Goal: Transaction & Acquisition: Purchase product/service

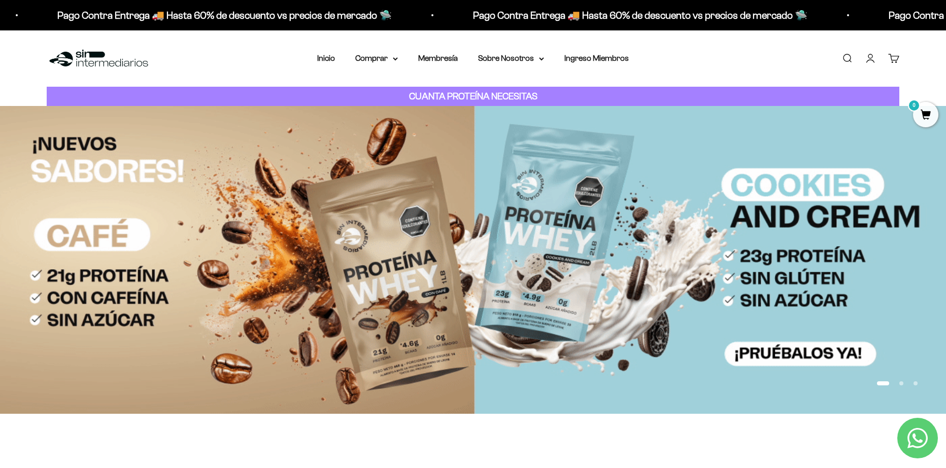
click at [870, 53] on link "Iniciar sesión" at bounding box center [870, 58] width 11 height 11
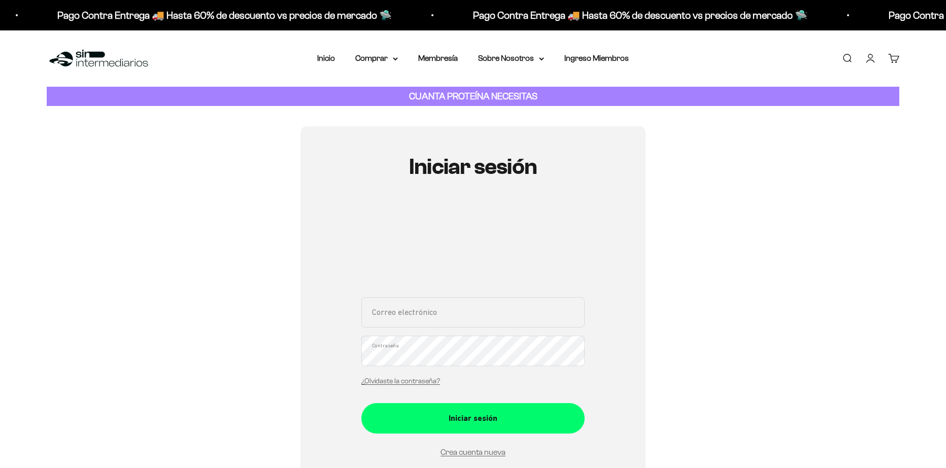
click at [383, 318] on input "Correo electrónico" at bounding box center [472, 312] width 223 height 30
paste input "edwinarley.08@gmail.com"
type input "edwinarley.08@gmail.com"
click at [403, 351] on div "edwinarley.08@gmail.com Correo electrónico Contraseña ¿Olvidaste la contraseña?" at bounding box center [472, 344] width 223 height 94
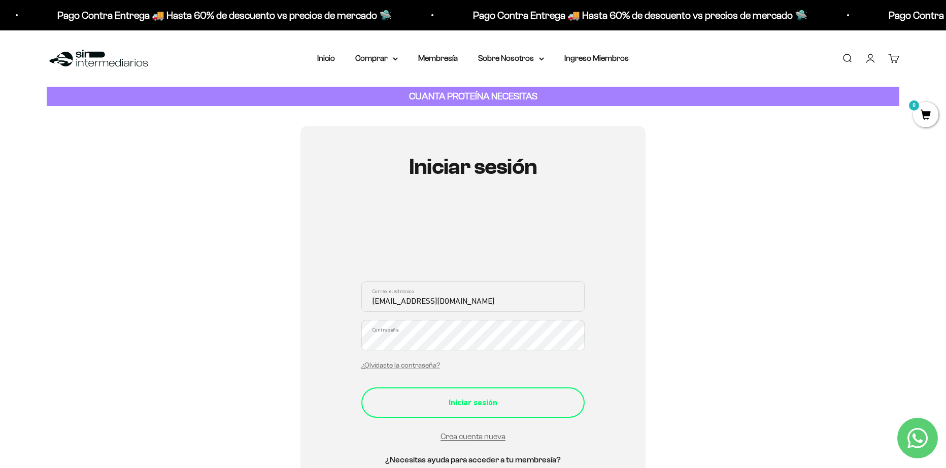
click at [422, 400] on div "Iniciar sesión" at bounding box center [473, 402] width 183 height 13
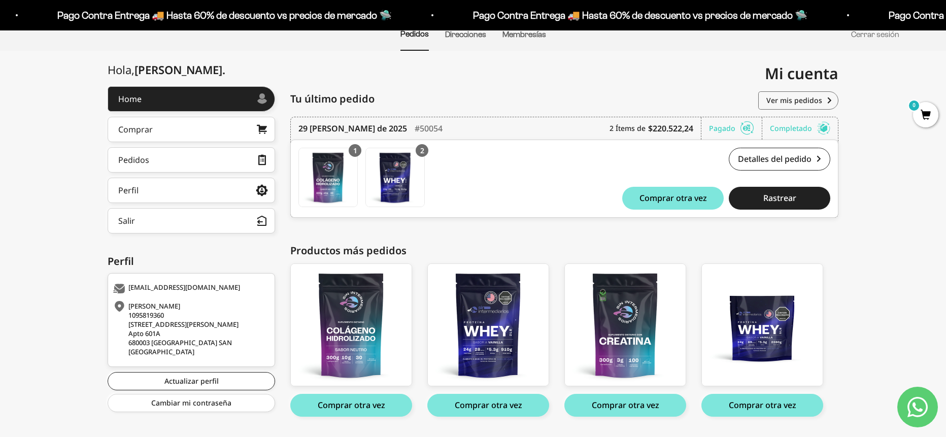
scroll to position [101, 0]
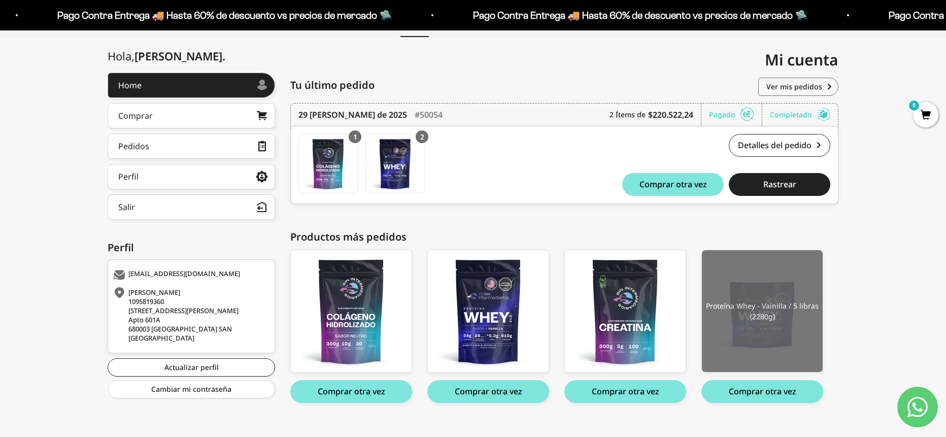
click at [755, 332] on img at bounding box center [762, 311] width 121 height 122
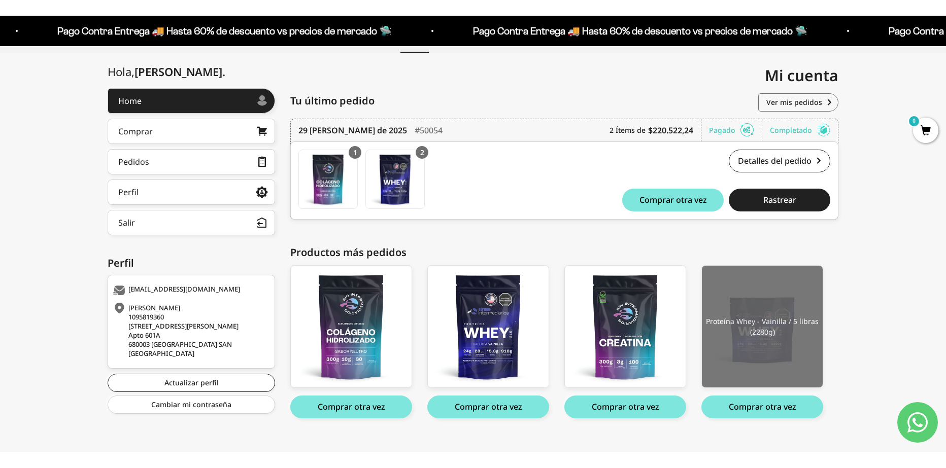
scroll to position [84, 0]
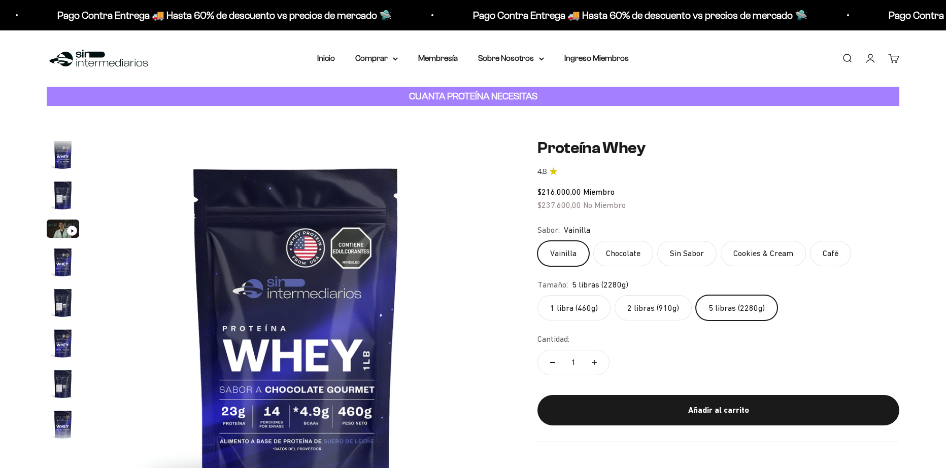
click at [756, 260] on label "Cookies & Cream" at bounding box center [763, 253] width 85 height 25
click at [537, 241] on input "Cookies & Cream" at bounding box center [537, 241] width 1 height 1
click at [566, 253] on label "Vainilla" at bounding box center [563, 253] width 52 height 25
click at [537, 241] on input "Vainilla" at bounding box center [537, 241] width 1 height 1
click at [627, 253] on label "Chocolate" at bounding box center [623, 253] width 60 height 25
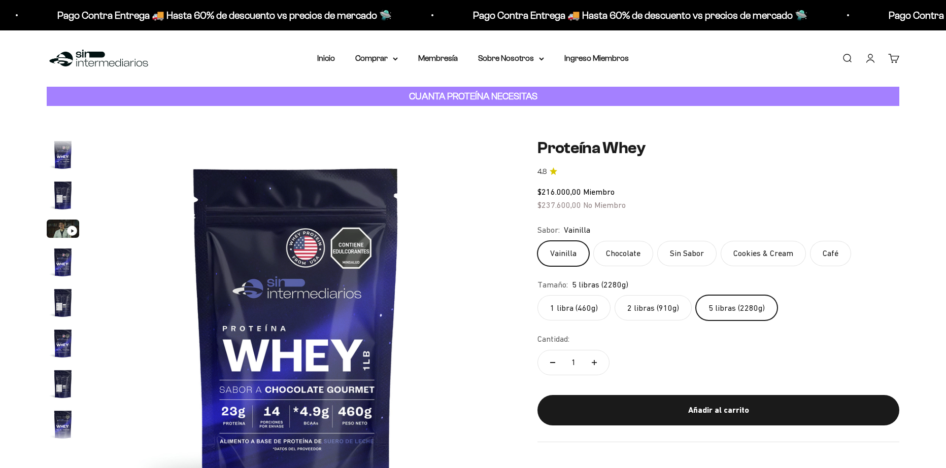
click at [537, 241] on input "Chocolate" at bounding box center [537, 241] width 1 height 1
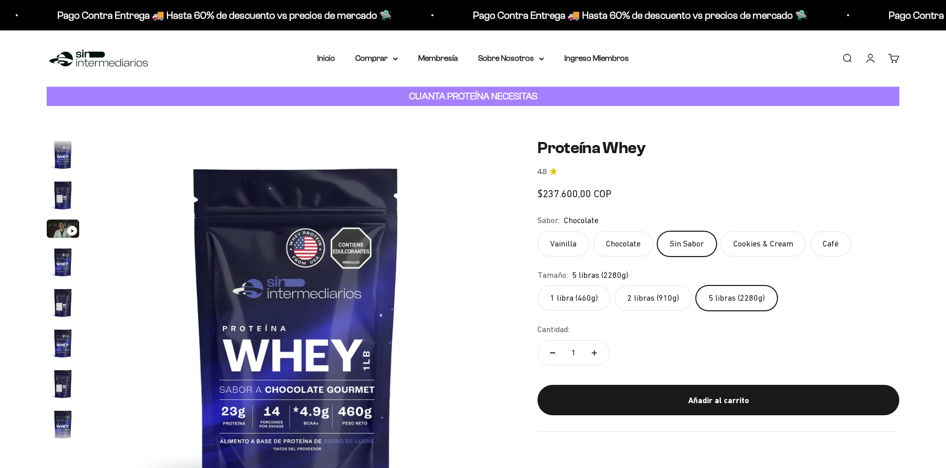
click at [746, 249] on label "Cookies & Cream" at bounding box center [763, 243] width 85 height 25
click at [537, 231] on input "Cookies & Cream" at bounding box center [537, 231] width 1 height 1
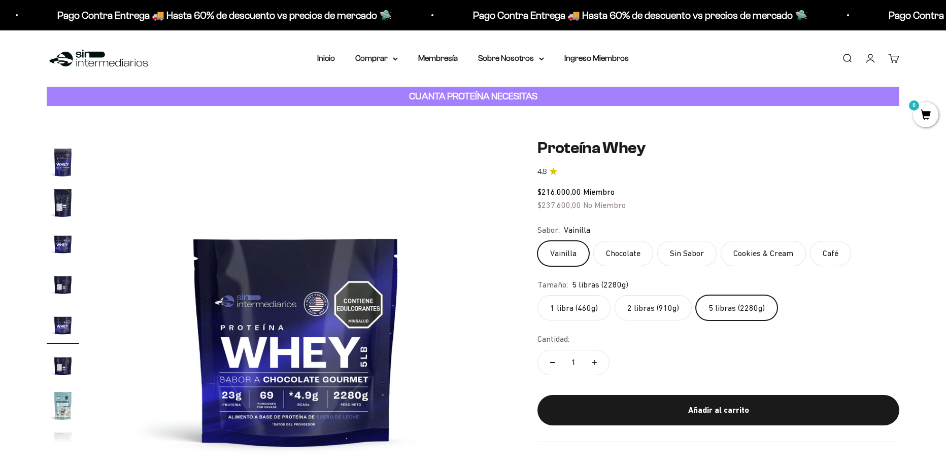
click at [757, 256] on label "Cookies & Cream" at bounding box center [763, 253] width 85 height 25
click at [537, 241] on input "Cookies & Cream" at bounding box center [537, 241] width 1 height 1
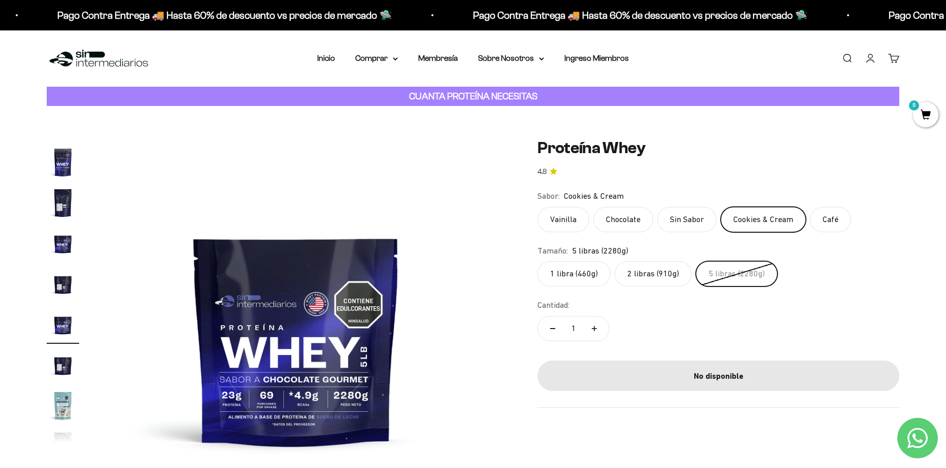
click at [831, 215] on label "Café" at bounding box center [830, 219] width 41 height 25
click at [537, 207] on input "Café" at bounding box center [537, 207] width 1 height 1
click at [621, 216] on label "Chocolate" at bounding box center [623, 219] width 60 height 25
click at [537, 207] on input "Chocolate" at bounding box center [537, 207] width 1 height 1
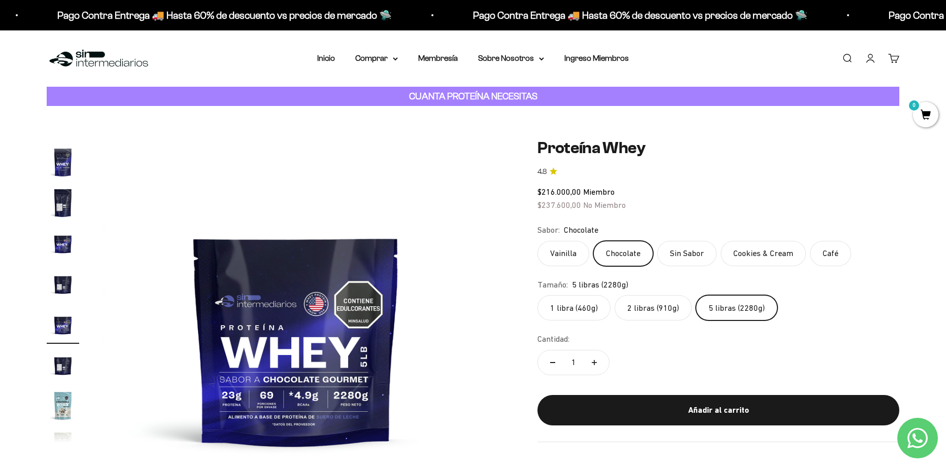
click at [563, 249] on label "Vainilla" at bounding box center [563, 253] width 52 height 25
click at [537, 241] on input "Vainilla" at bounding box center [537, 241] width 1 height 1
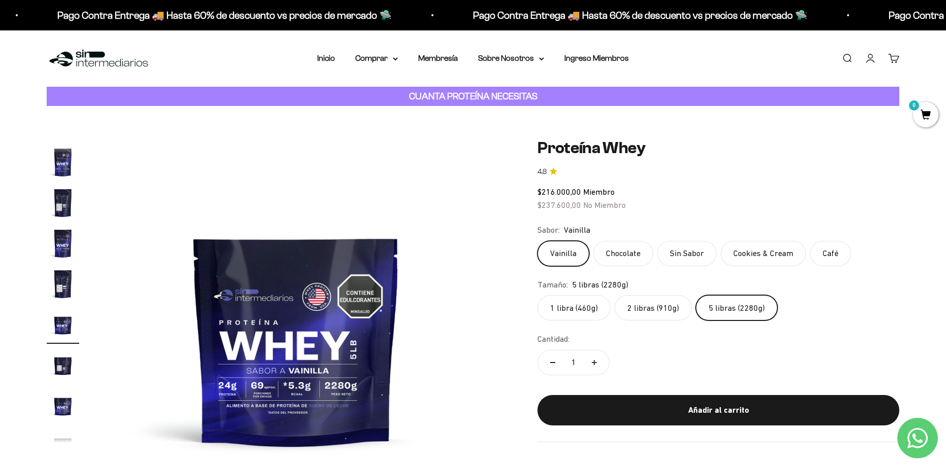
scroll to position [51, 0]
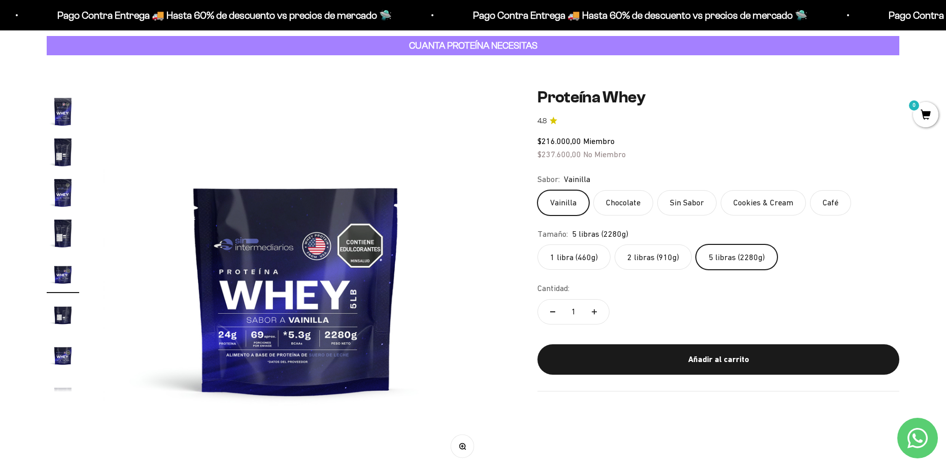
click at [631, 201] on label "Chocolate" at bounding box center [623, 202] width 60 height 25
click at [537, 190] on input "Chocolate" at bounding box center [537, 190] width 1 height 1
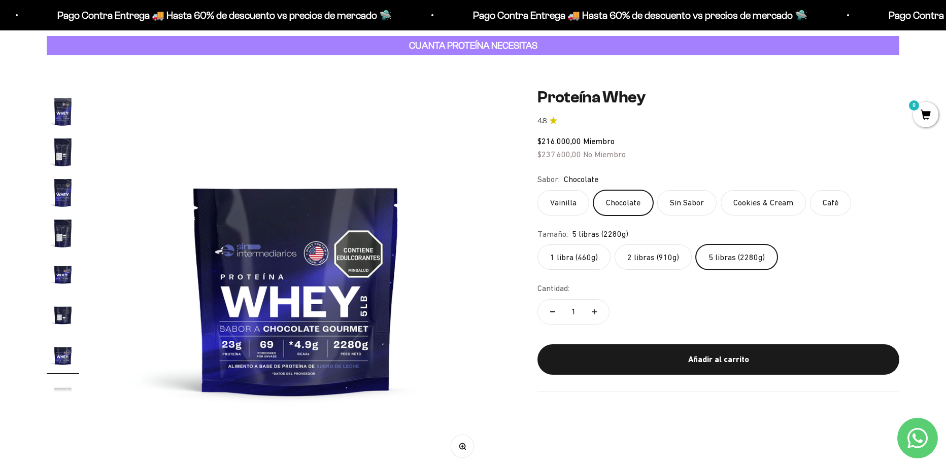
scroll to position [262, 0]
click at [573, 201] on label "Vainilla" at bounding box center [563, 202] width 52 height 25
click at [537, 190] on input "Vainilla" at bounding box center [537, 190] width 1 height 1
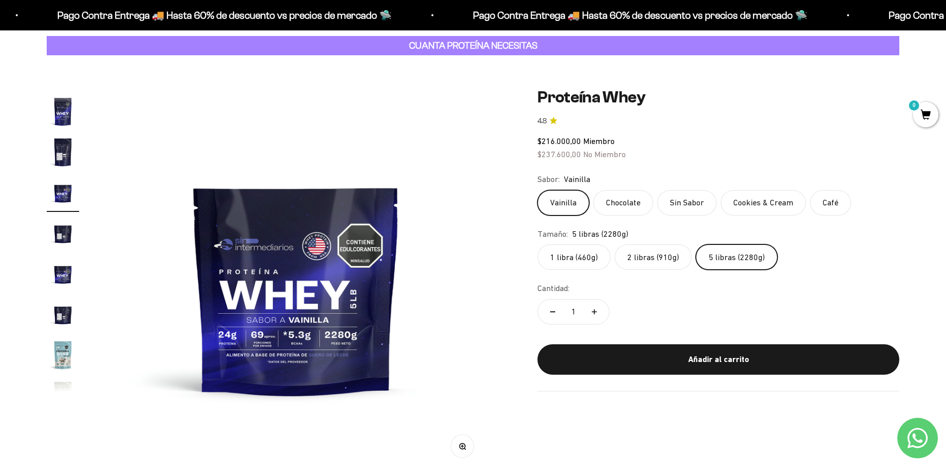
scroll to position [181, 0]
click at [679, 201] on label "Sin Sabor" at bounding box center [686, 202] width 59 height 25
click at [537, 190] on input "Sin Sabor" at bounding box center [537, 190] width 1 height 1
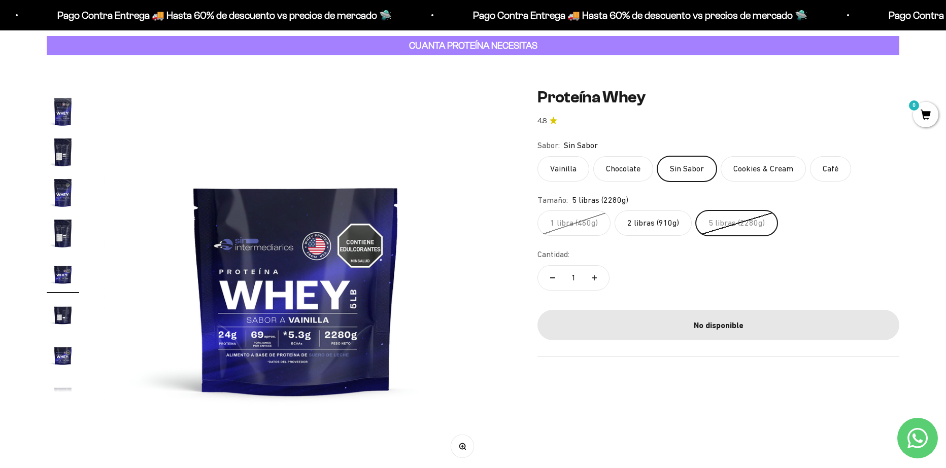
scroll to position [0, 0]
click at [779, 173] on label "Cookies & Cream" at bounding box center [763, 168] width 85 height 25
click at [537, 156] on input "Cookies & Cream" at bounding box center [537, 156] width 1 height 1
click at [833, 168] on label "Café" at bounding box center [830, 168] width 41 height 25
click at [537, 156] on input "Café" at bounding box center [537, 156] width 1 height 1
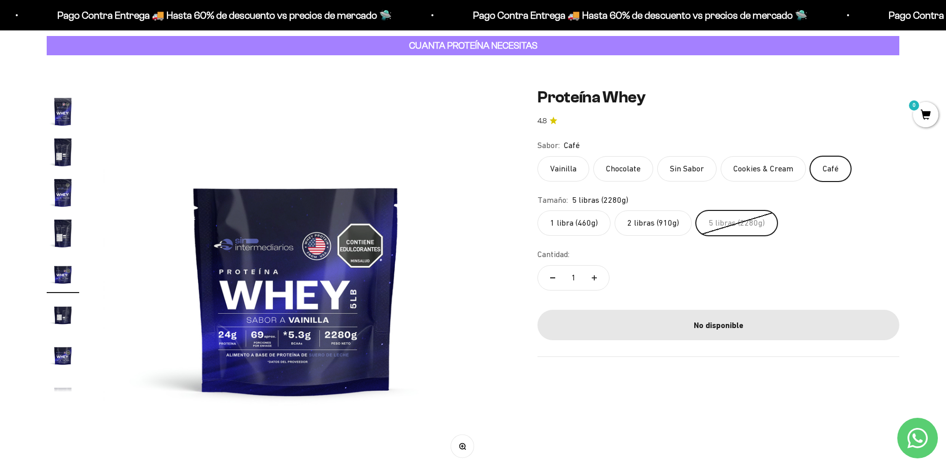
click at [607, 168] on label "Chocolate" at bounding box center [623, 168] width 60 height 25
click at [537, 156] on input "Chocolate" at bounding box center [537, 156] width 1 height 1
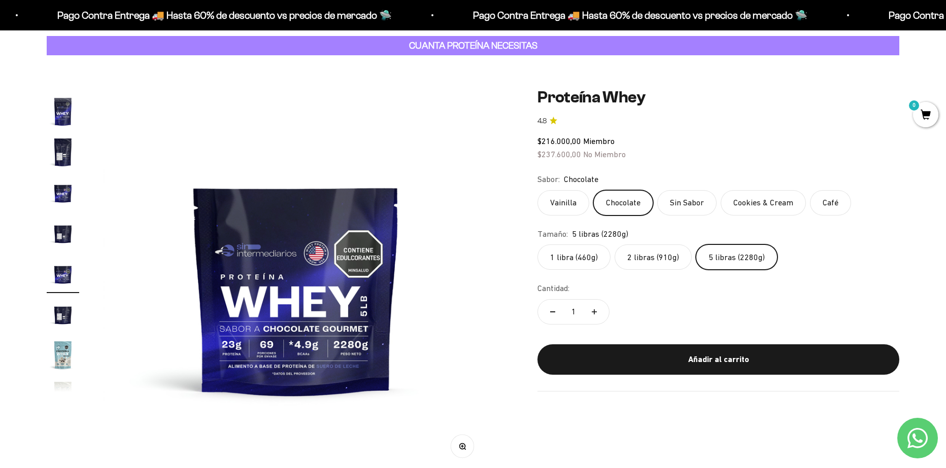
click at [568, 212] on label "Vainilla" at bounding box center [563, 202] width 52 height 25
click at [537, 190] on input "Vainilla" at bounding box center [537, 190] width 1 height 1
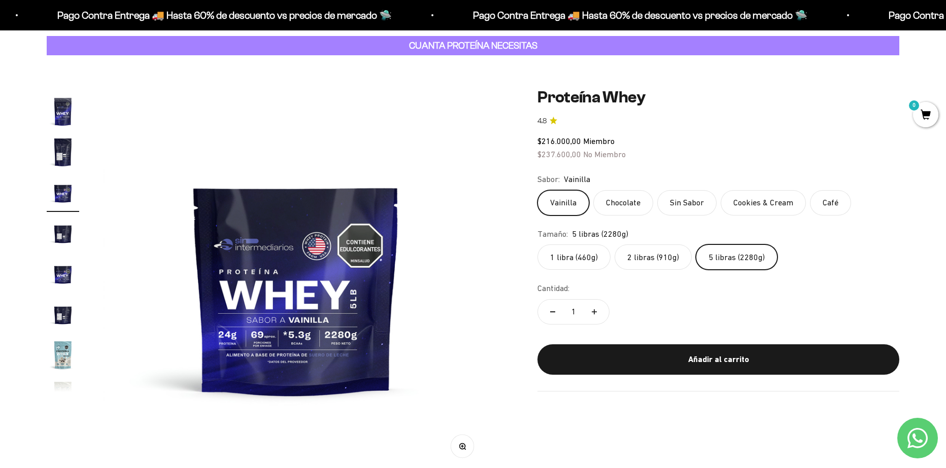
scroll to position [181, 0]
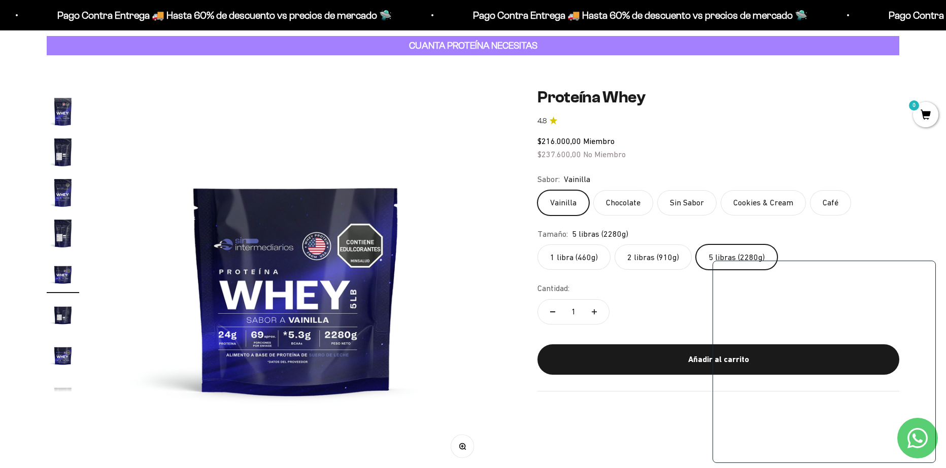
click at [608, 201] on label "Chocolate" at bounding box center [623, 202] width 60 height 25
click at [537, 190] on input "Chocolate" at bounding box center [537, 190] width 1 height 1
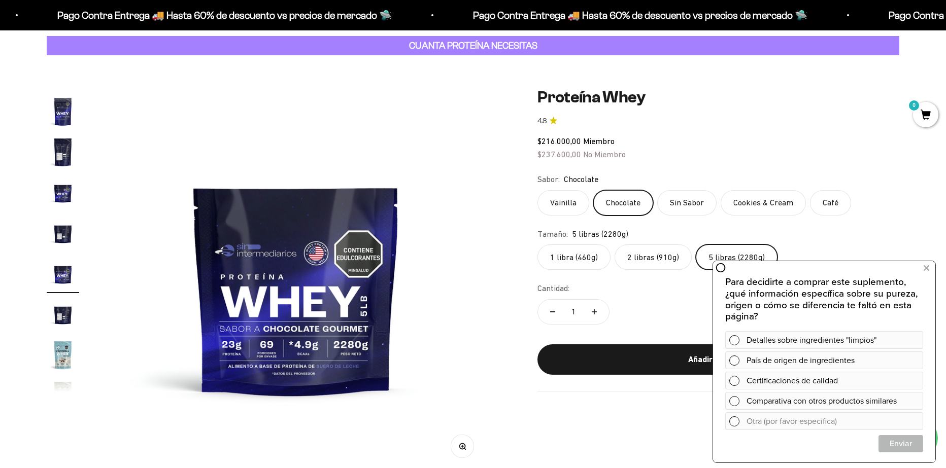
scroll to position [101, 0]
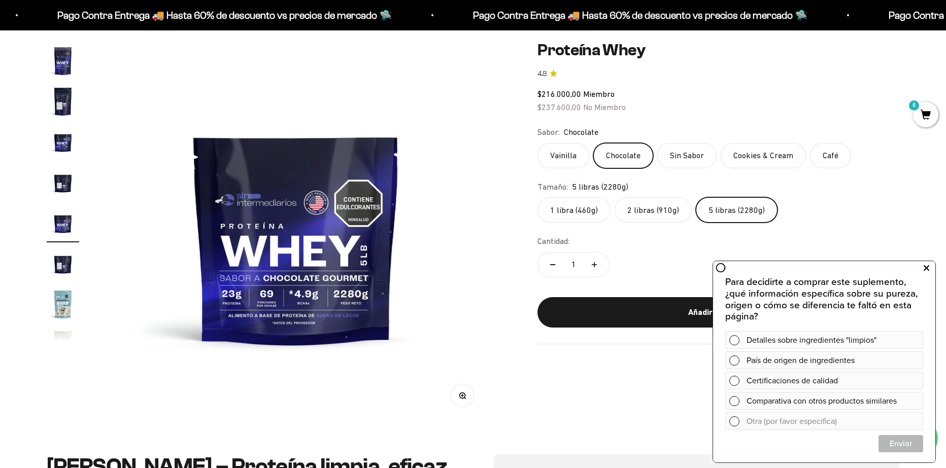
click at [924, 266] on icon at bounding box center [927, 268] width 6 height 13
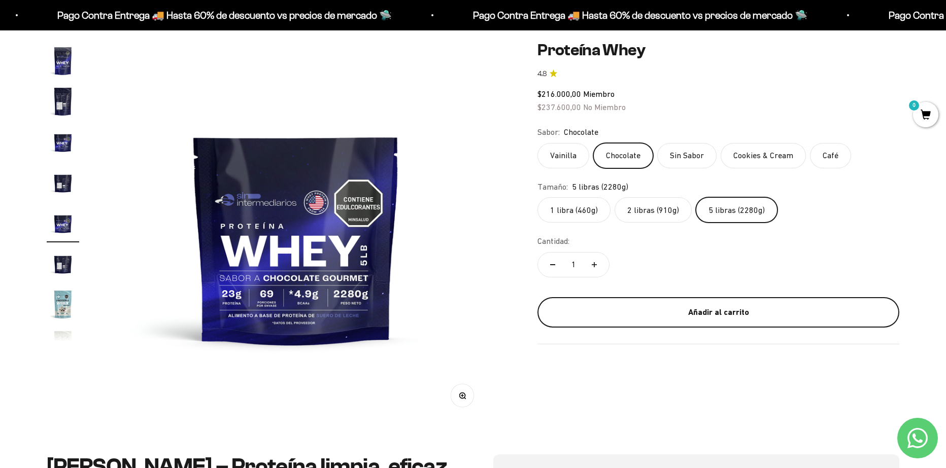
click at [667, 307] on div "Añadir al carrito" at bounding box center [718, 312] width 321 height 13
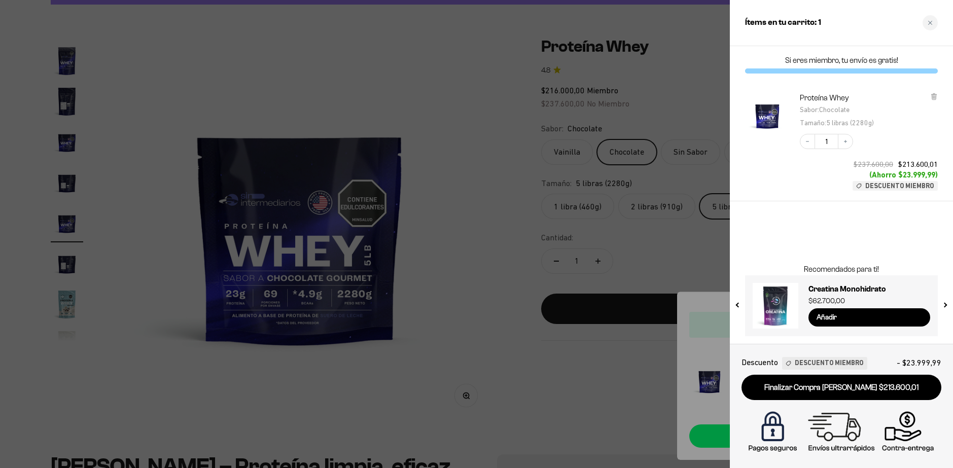
click at [624, 278] on div at bounding box center [476, 234] width 953 height 468
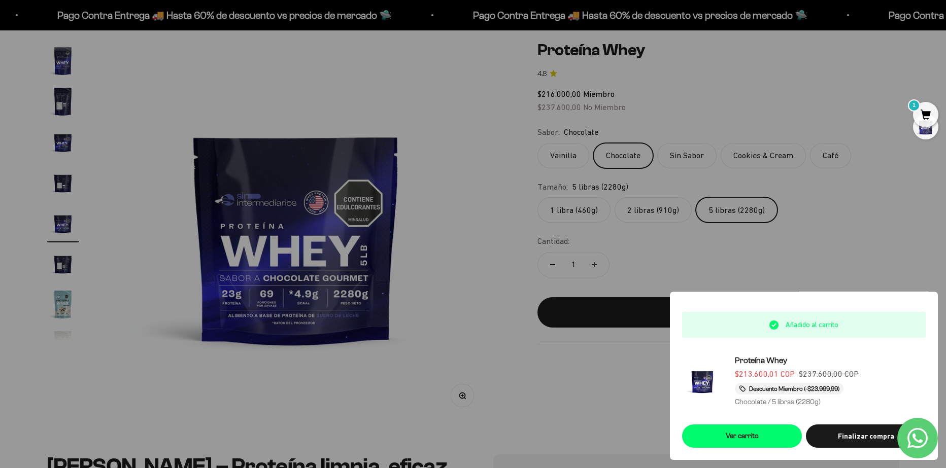
scroll to position [0, 0]
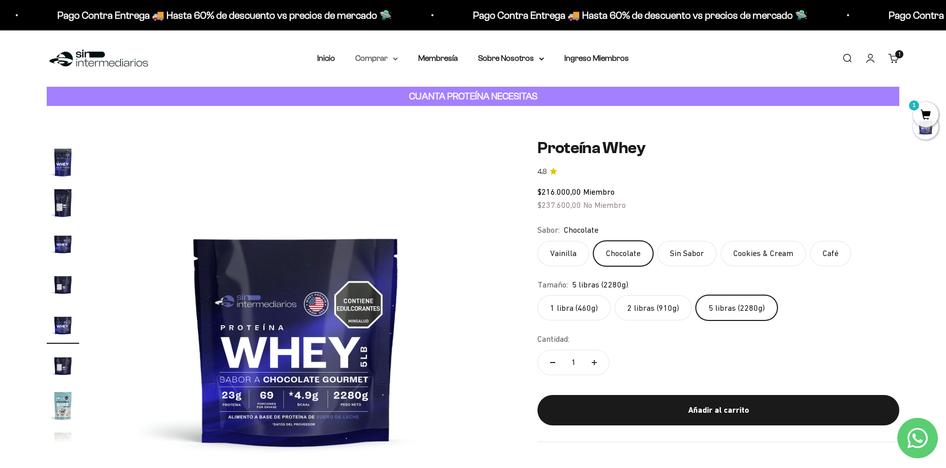
click at [368, 60] on summary "Comprar" at bounding box center [376, 58] width 43 height 13
click at [397, 91] on summary "Proteínas" at bounding box center [403, 90] width 84 height 13
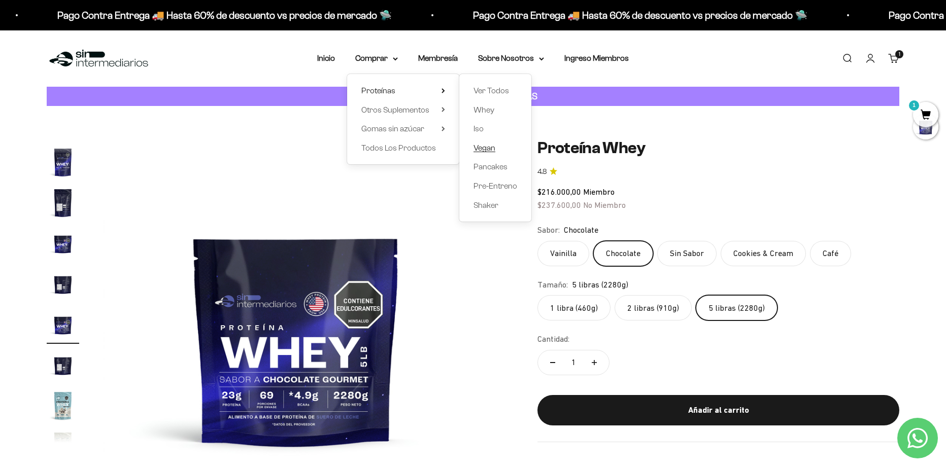
click at [492, 148] on span "Vegan" at bounding box center [484, 148] width 22 height 9
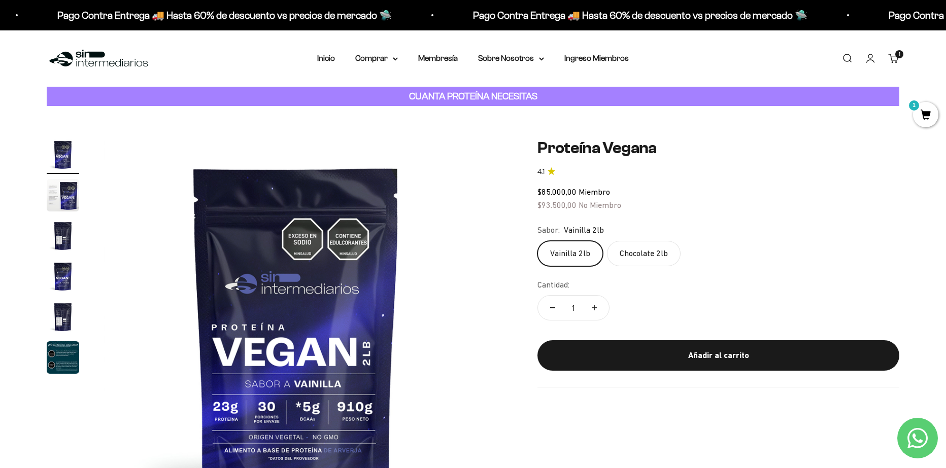
click at [645, 255] on label "Chocolate 2lb" at bounding box center [644, 253] width 74 height 25
click at [537, 241] on input "Chocolate 2lb" at bounding box center [537, 241] width 1 height 1
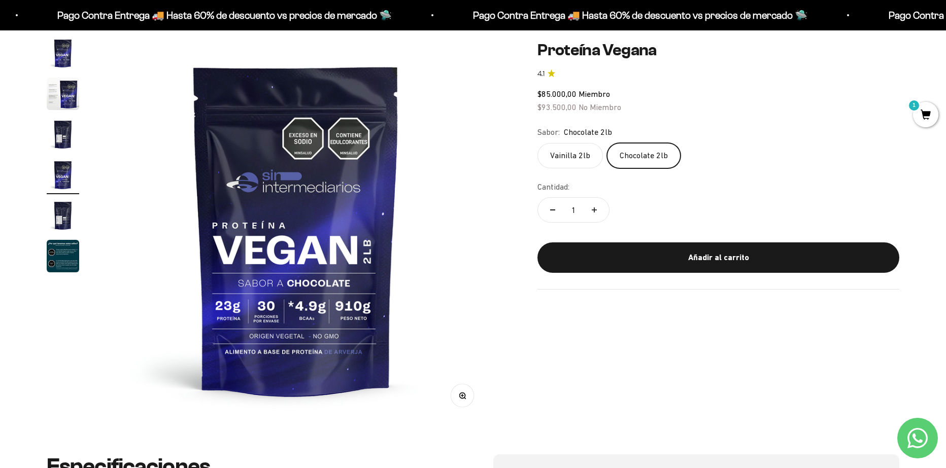
scroll to position [51, 0]
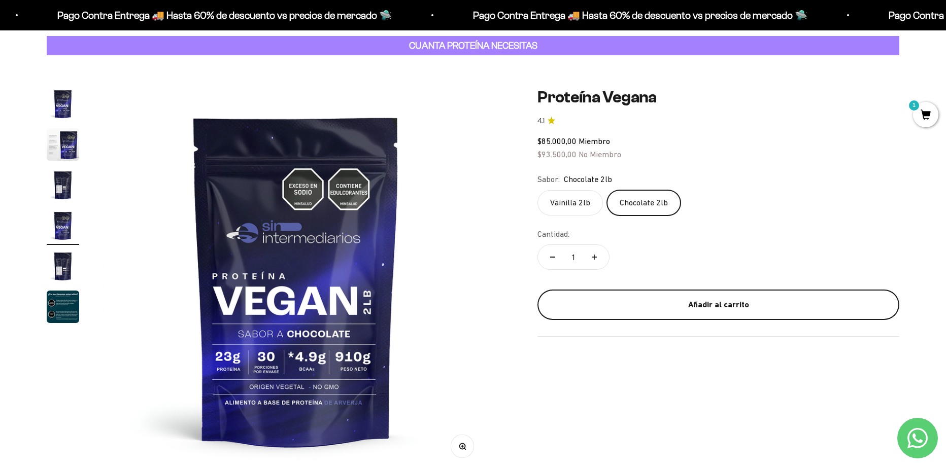
click at [616, 303] on div "Añadir al carrito" at bounding box center [718, 304] width 321 height 13
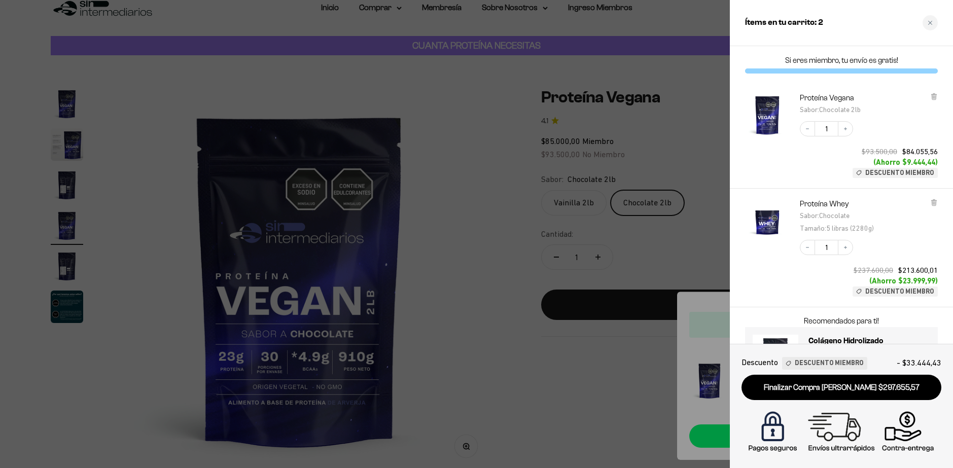
click at [461, 92] on div at bounding box center [476, 234] width 953 height 468
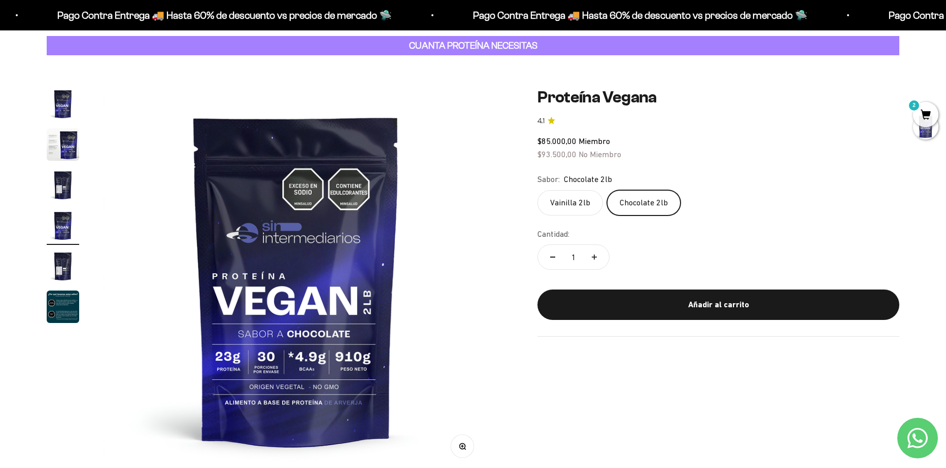
scroll to position [0, 0]
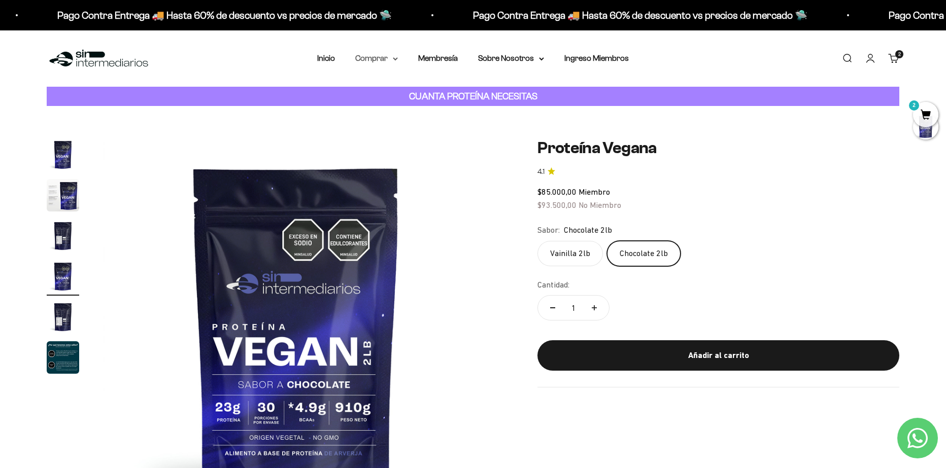
click at [395, 58] on icon at bounding box center [395, 59] width 4 height 2
click at [401, 111] on span "Otros Suplementos" at bounding box center [395, 110] width 68 height 9
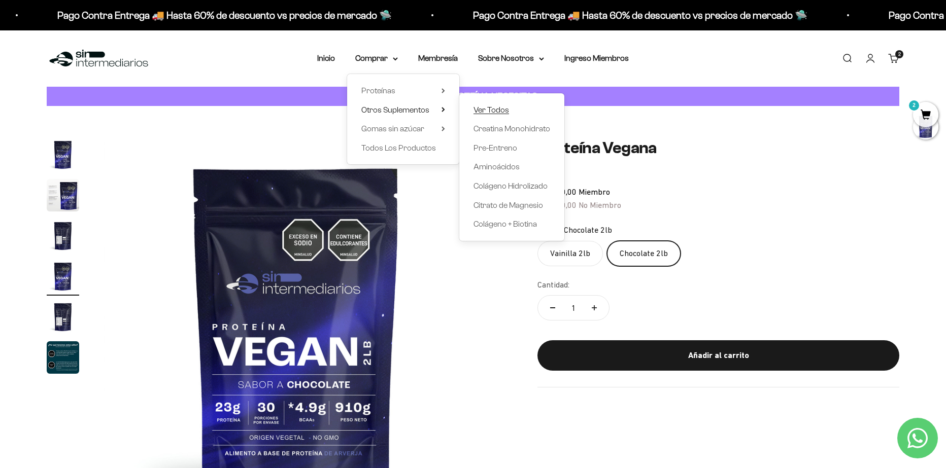
click at [486, 109] on span "Ver Todos" at bounding box center [491, 110] width 36 height 9
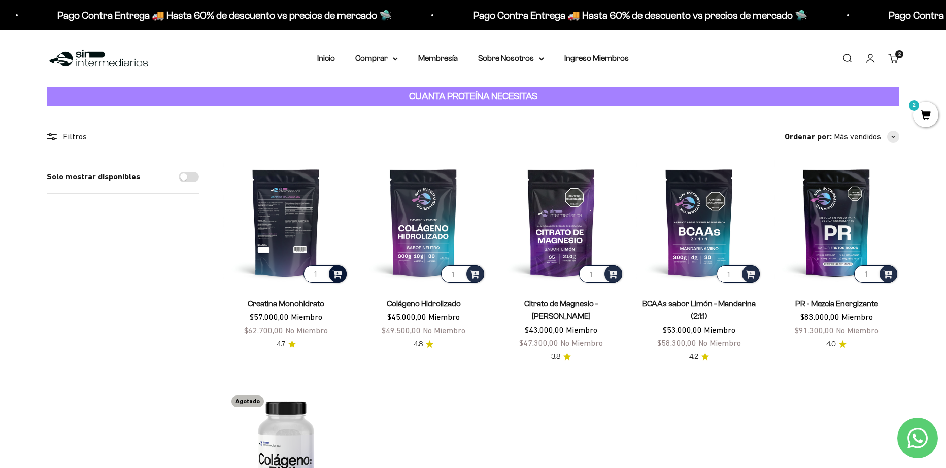
click at [337, 272] on span at bounding box center [337, 274] width 10 height 12
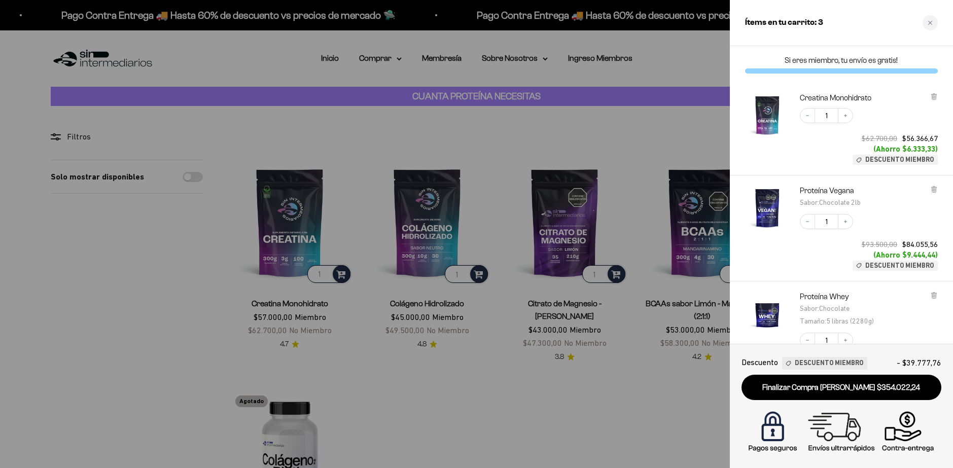
click at [371, 356] on div at bounding box center [476, 234] width 953 height 468
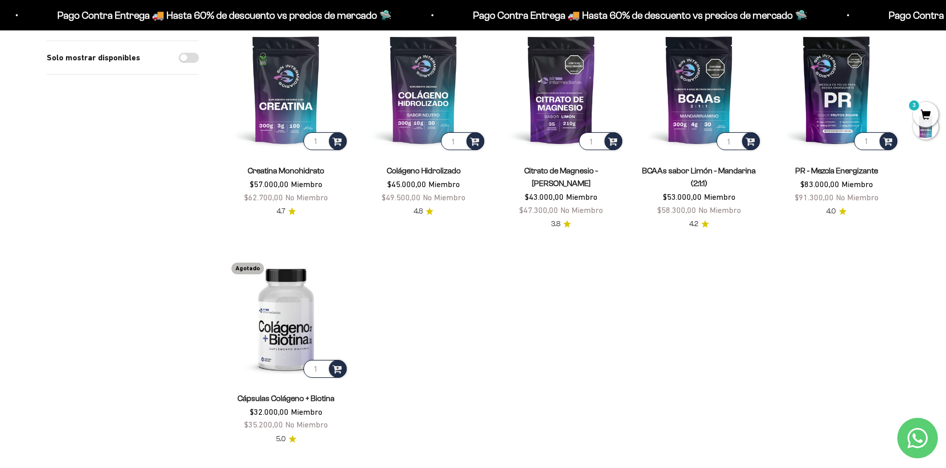
scroll to position [51, 0]
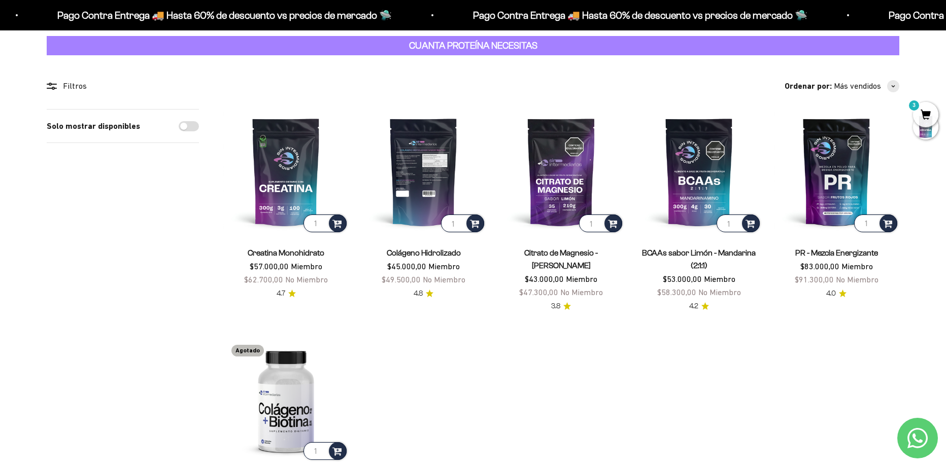
click at [419, 163] on img at bounding box center [423, 171] width 125 height 125
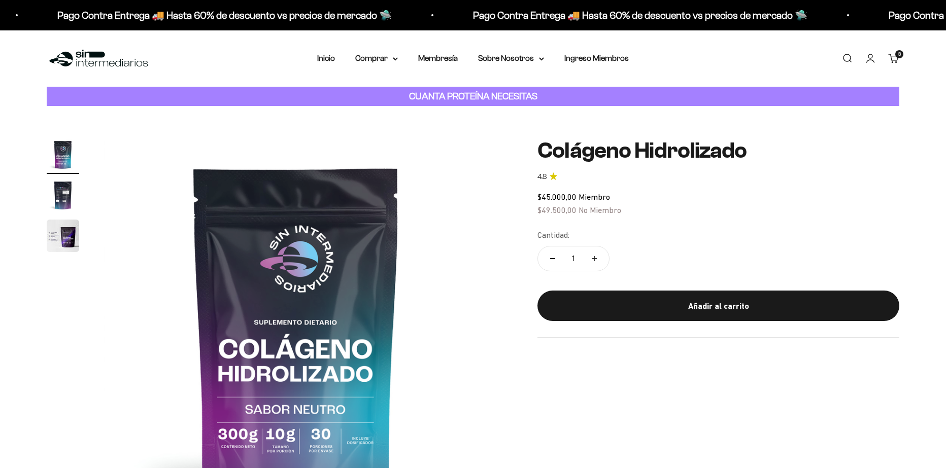
click at [62, 220] on img "Ir al artículo 3" at bounding box center [63, 236] width 32 height 32
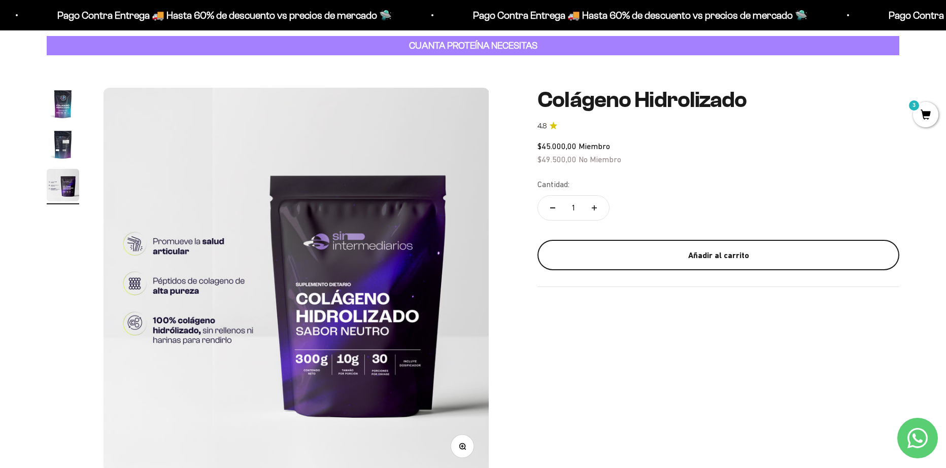
click at [625, 262] on div "Añadir al carrito" at bounding box center [718, 255] width 321 height 13
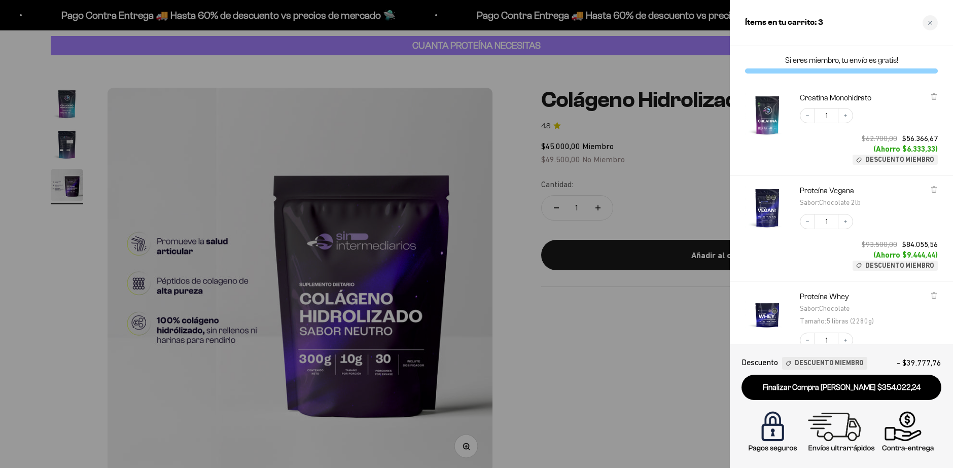
click at [511, 146] on div at bounding box center [476, 234] width 953 height 468
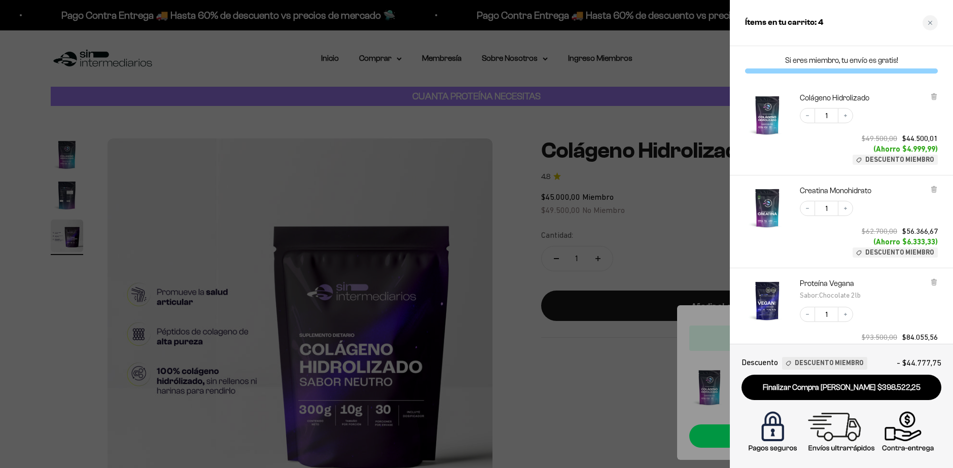
click at [381, 58] on div at bounding box center [476, 234] width 953 height 468
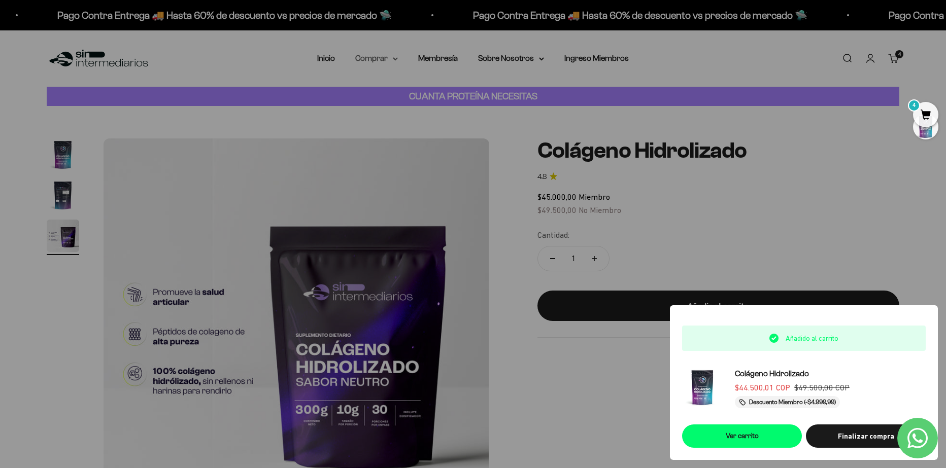
click at [386, 60] on summary "Comprar" at bounding box center [376, 58] width 43 height 13
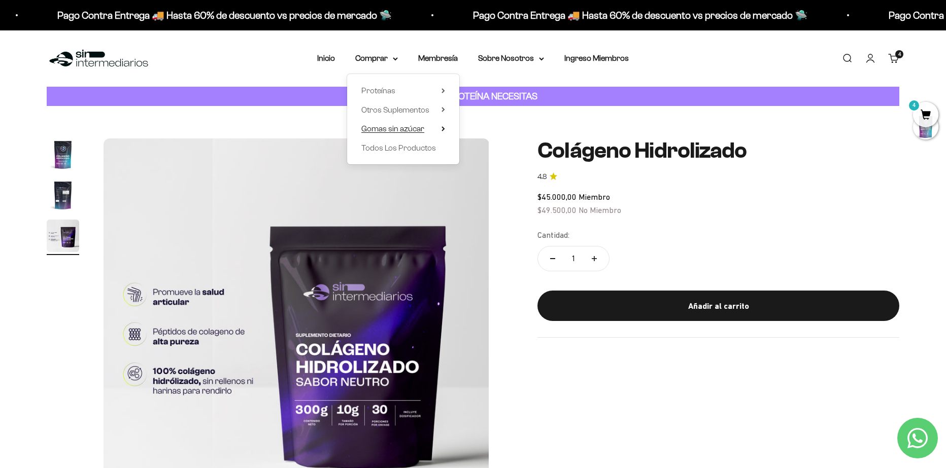
click at [428, 130] on summary "Gomas sin azúcar" at bounding box center [403, 128] width 84 height 13
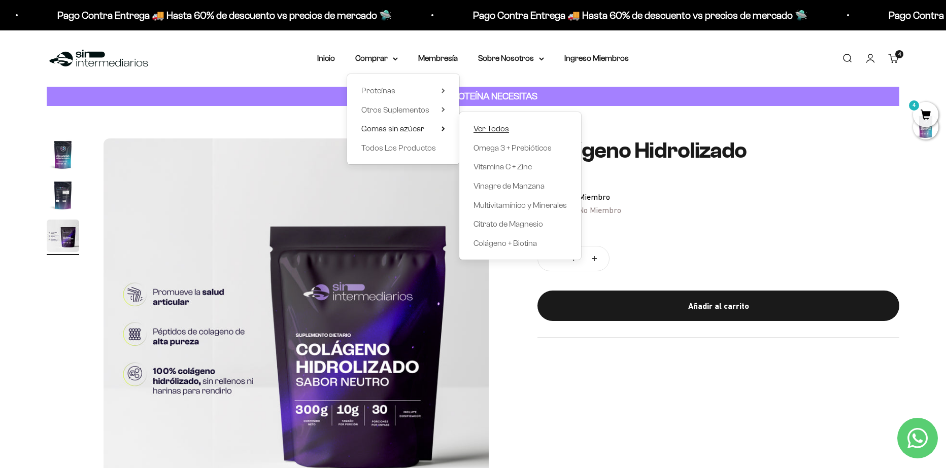
click at [482, 126] on span "Ver Todos" at bounding box center [491, 128] width 36 height 9
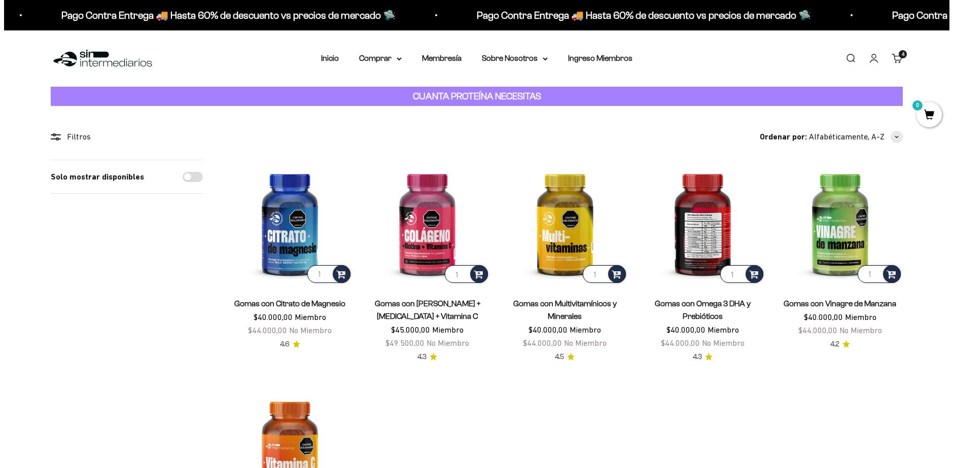
scroll to position [51, 0]
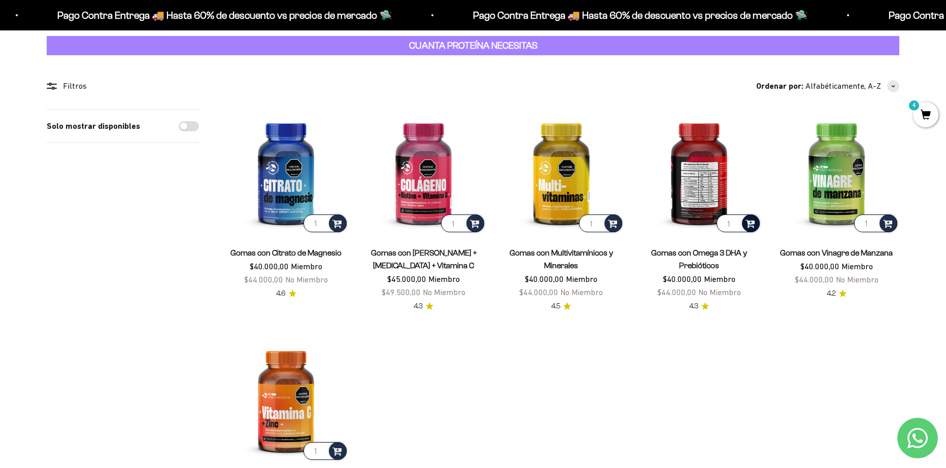
click at [751, 218] on span at bounding box center [750, 223] width 10 height 12
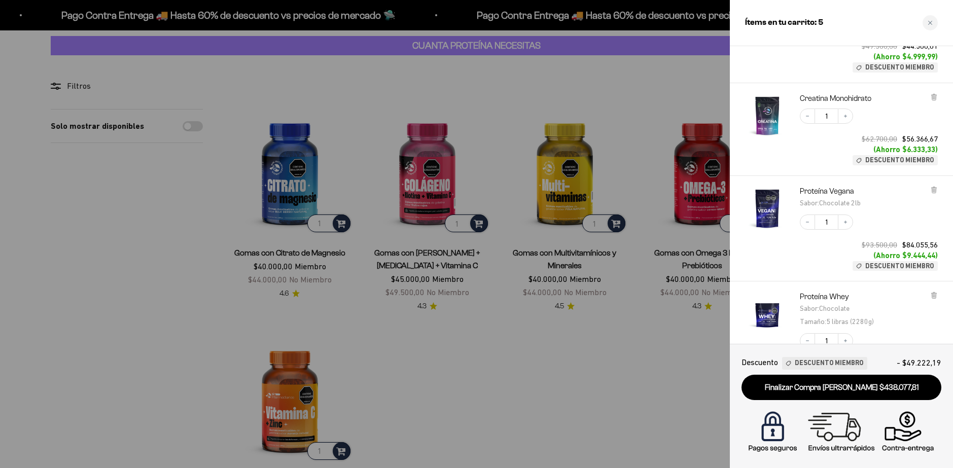
scroll to position [0, 0]
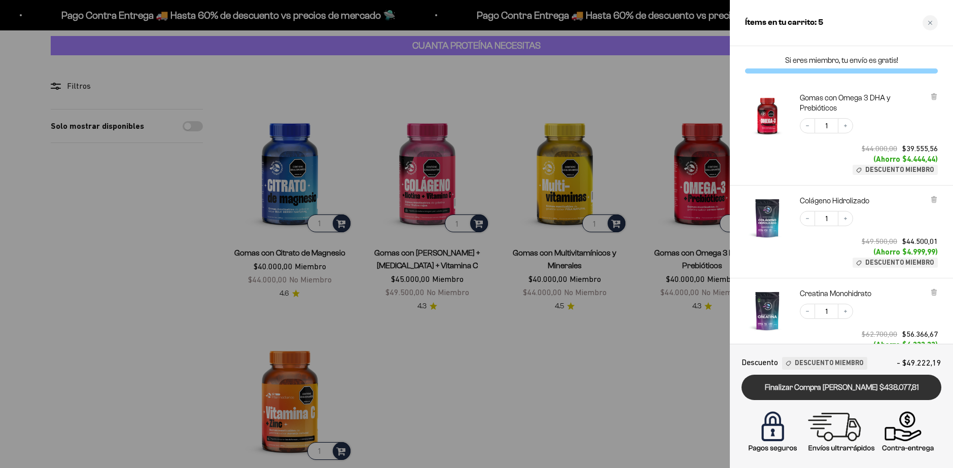
click at [830, 387] on link "Finalizar Compra Segura $438.077,81" at bounding box center [842, 388] width 200 height 26
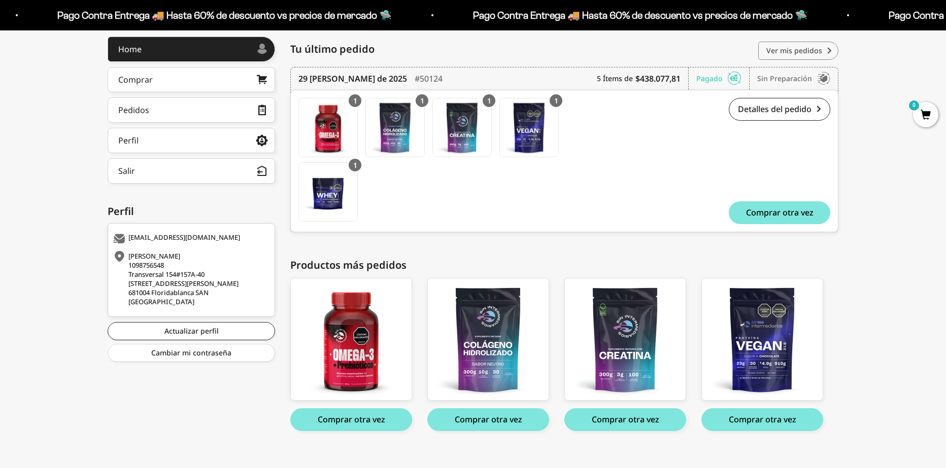
scroll to position [47, 0]
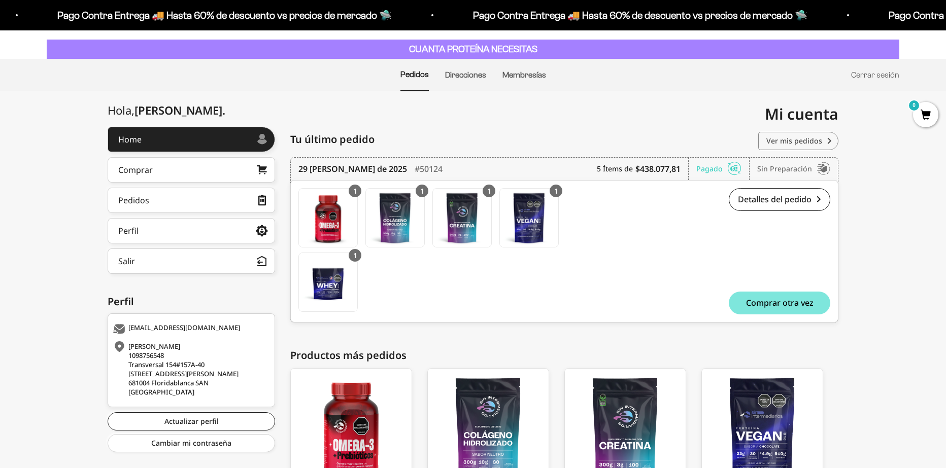
click at [823, 145] on link "Ver mis pedidos" at bounding box center [798, 141] width 80 height 18
